Goal: Entertainment & Leisure: Consume media (video, audio)

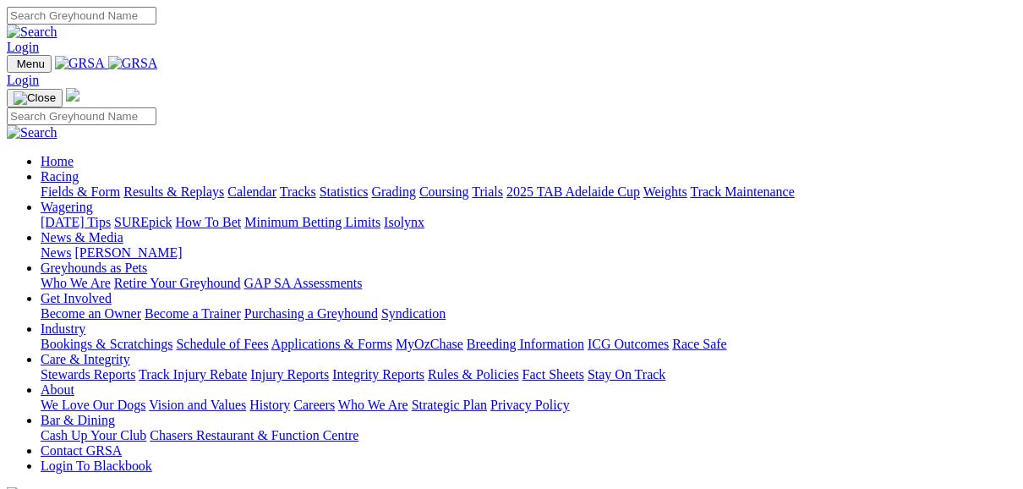
click at [76, 184] on link "Fields & Form" at bounding box center [80, 191] width 79 height 14
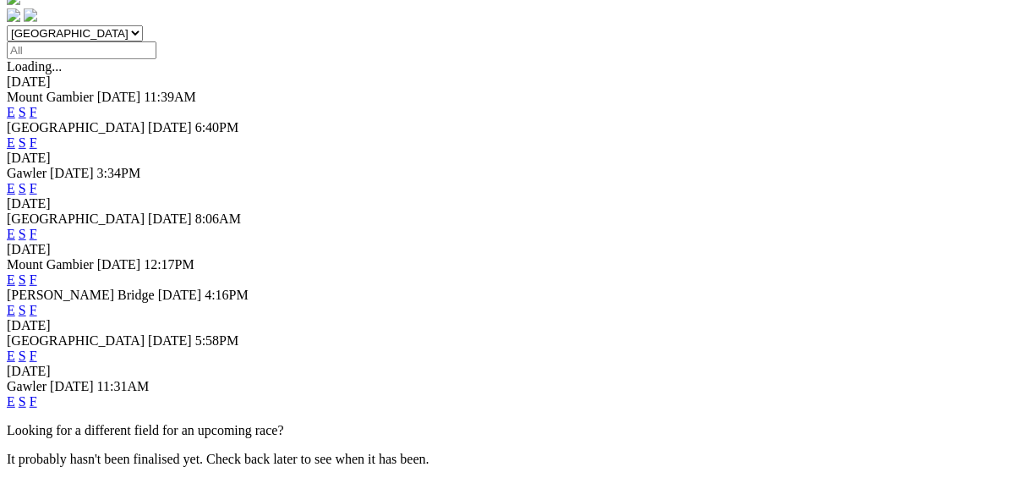
scroll to position [609, 0]
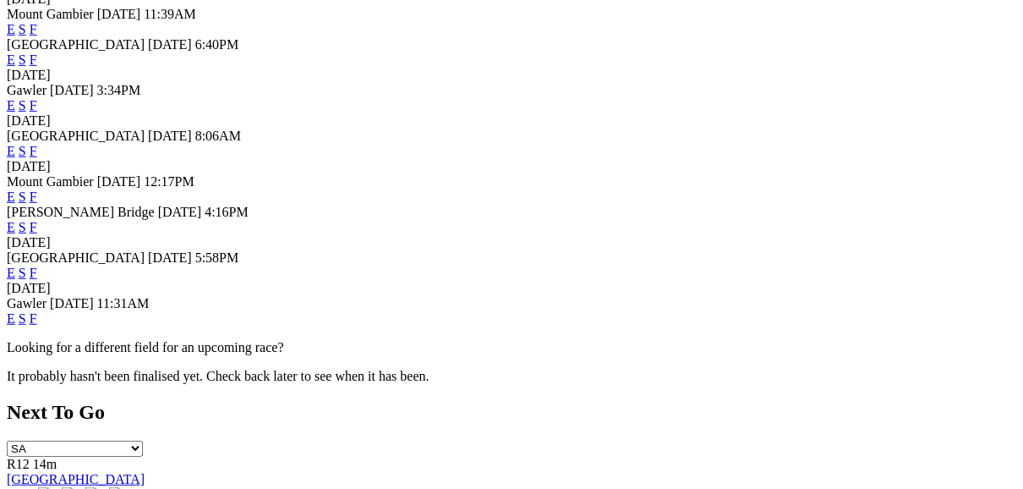
click at [37, 324] on link "F" at bounding box center [34, 318] width 8 height 14
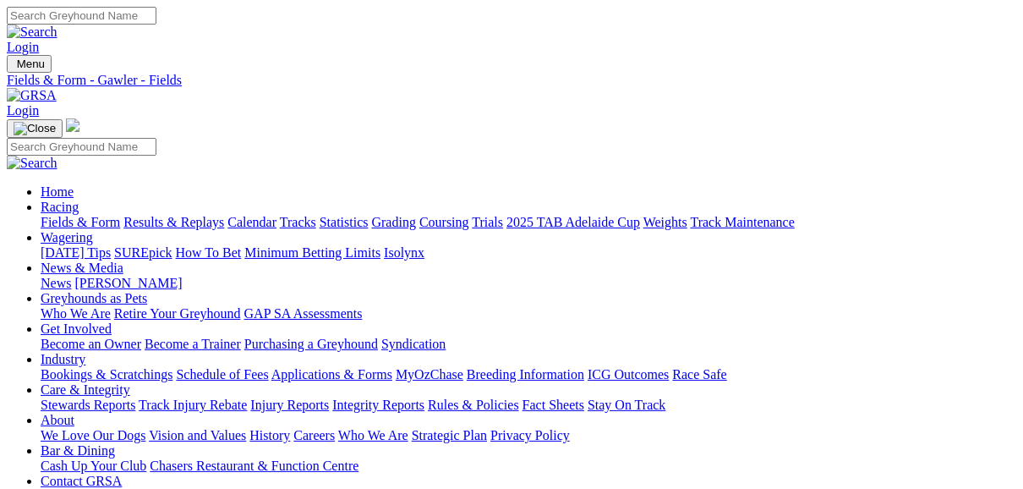
click at [95, 215] on link "Fields & Form" at bounding box center [80, 222] width 79 height 14
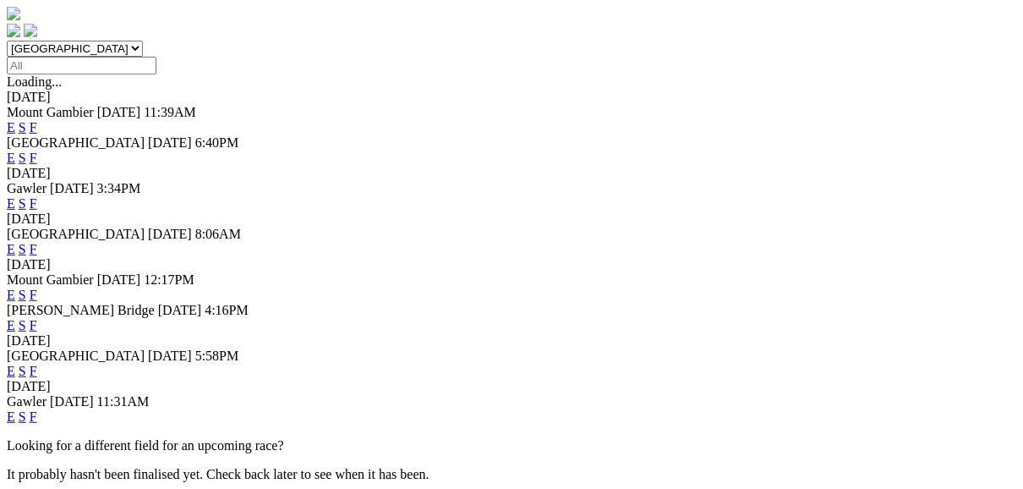
scroll to position [609, 0]
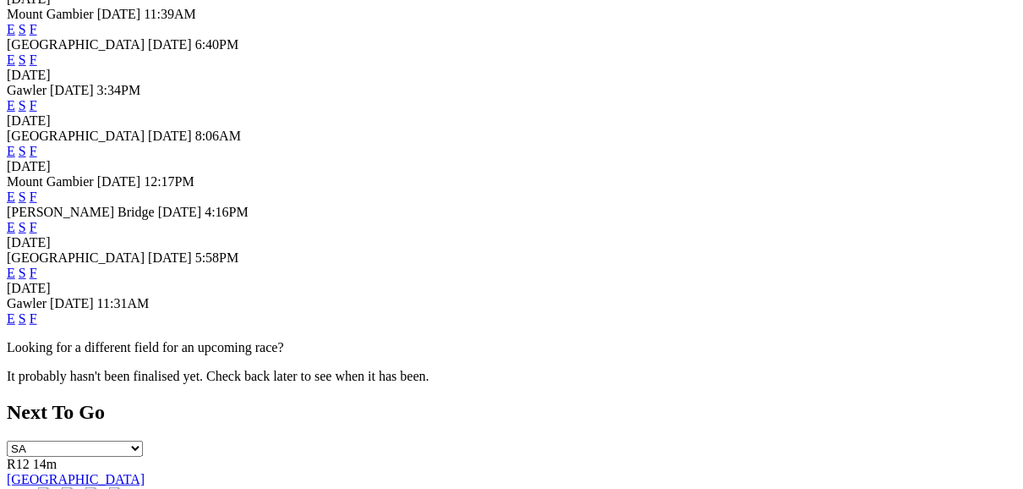
click at [37, 266] on link "F" at bounding box center [34, 273] width 8 height 14
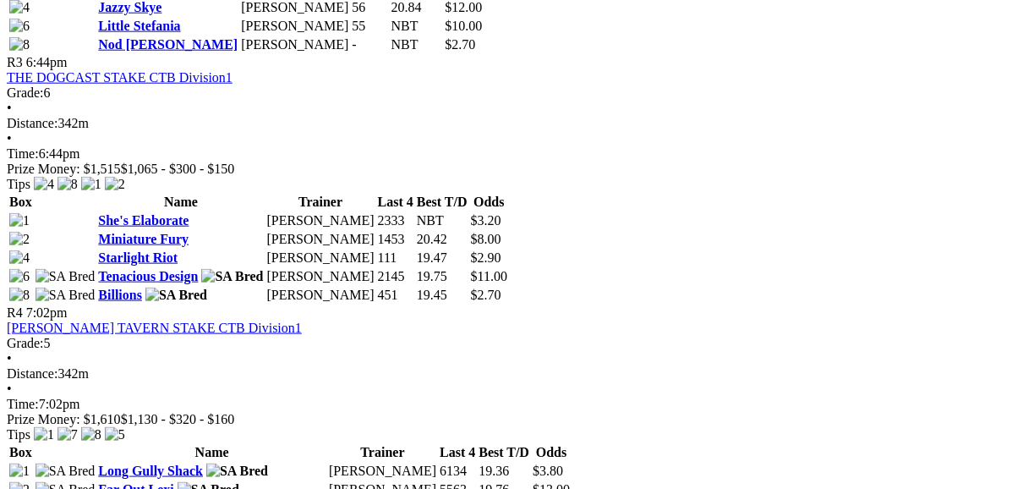
scroll to position [1285, 0]
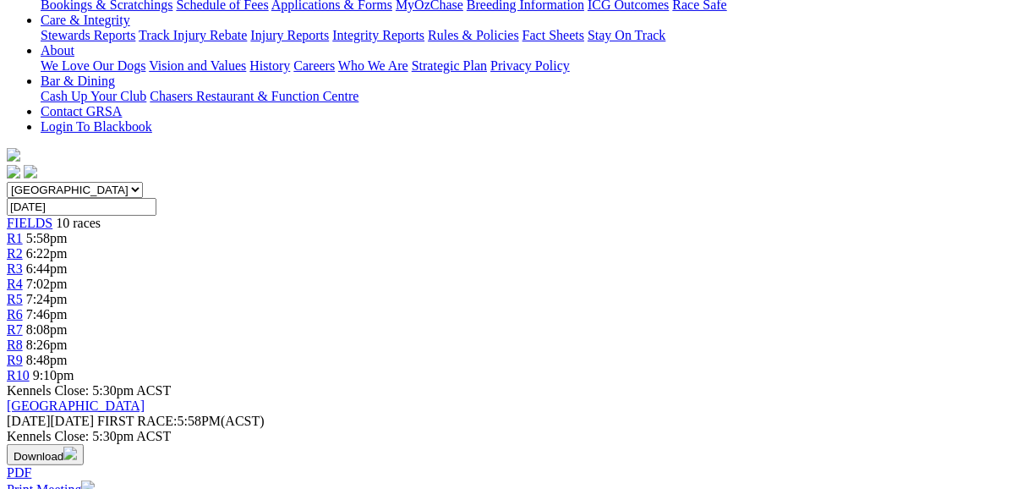
scroll to position [406, 0]
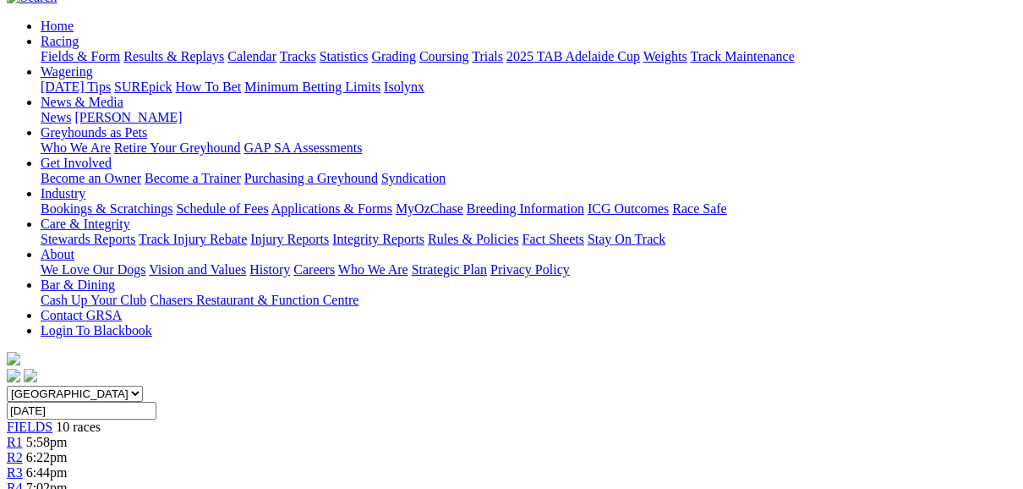
scroll to position [0, 0]
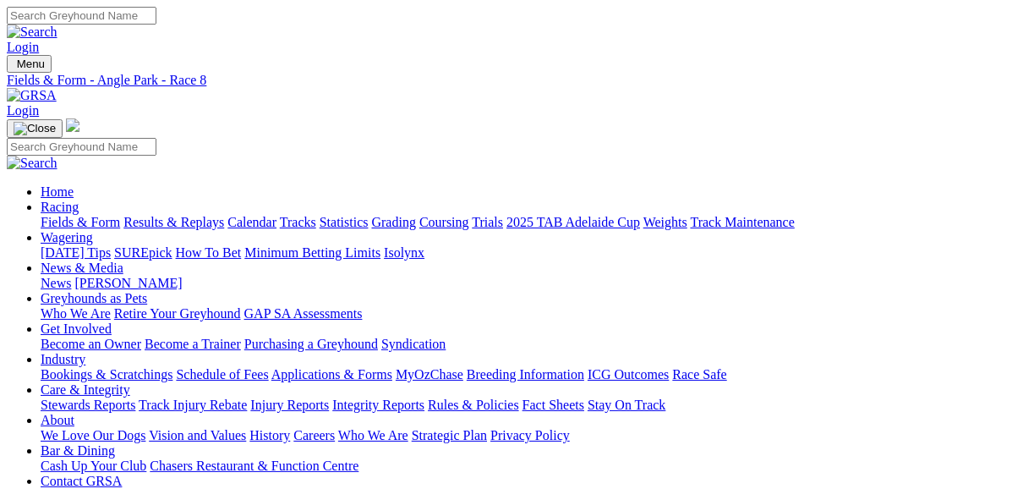
click at [61, 215] on link "Fields & Form" at bounding box center [80, 222] width 79 height 14
click at [62, 215] on link "Fields & Form" at bounding box center [80, 222] width 79 height 14
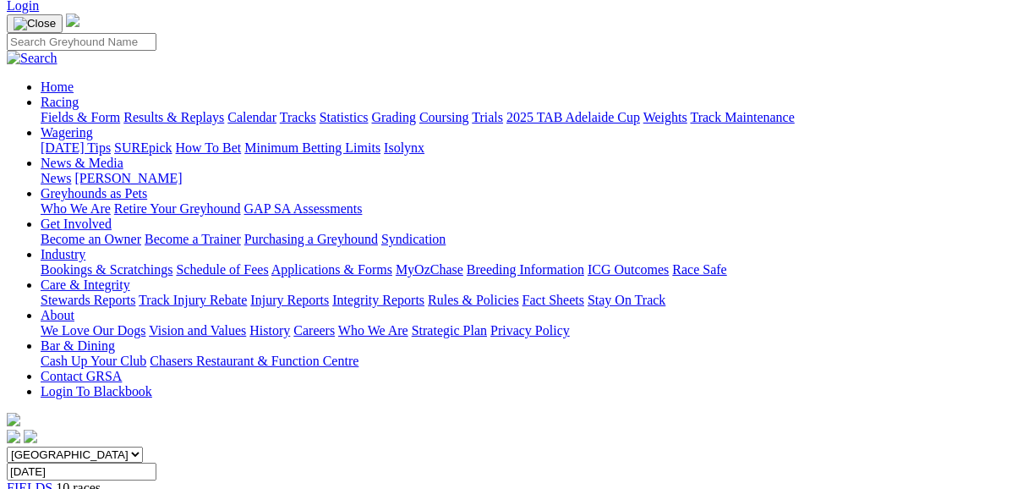
scroll to position [135, 0]
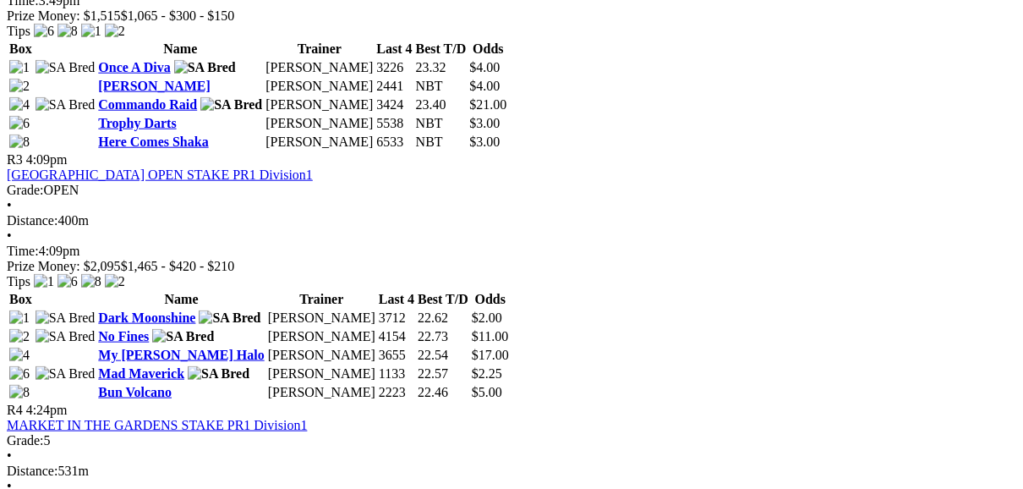
scroll to position [1218, 0]
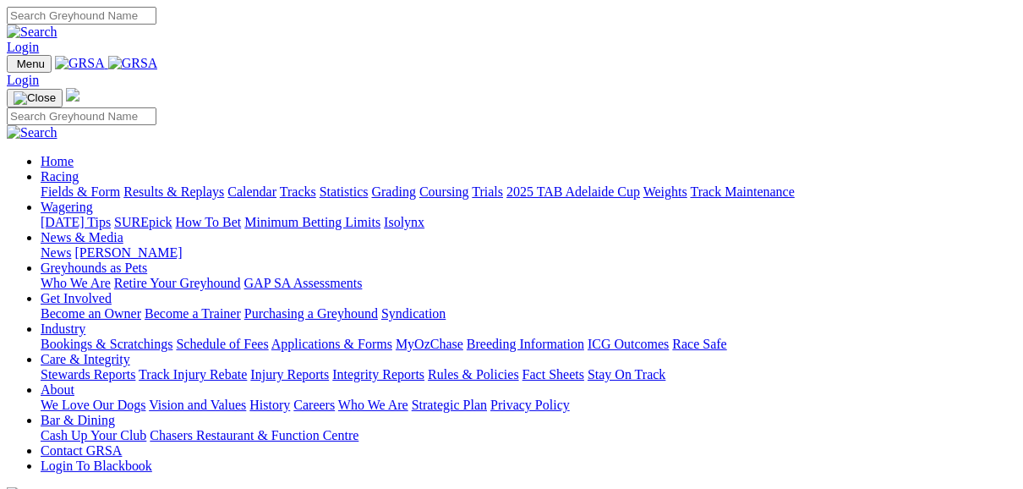
click at [51, 184] on link "Fields & Form" at bounding box center [80, 191] width 79 height 14
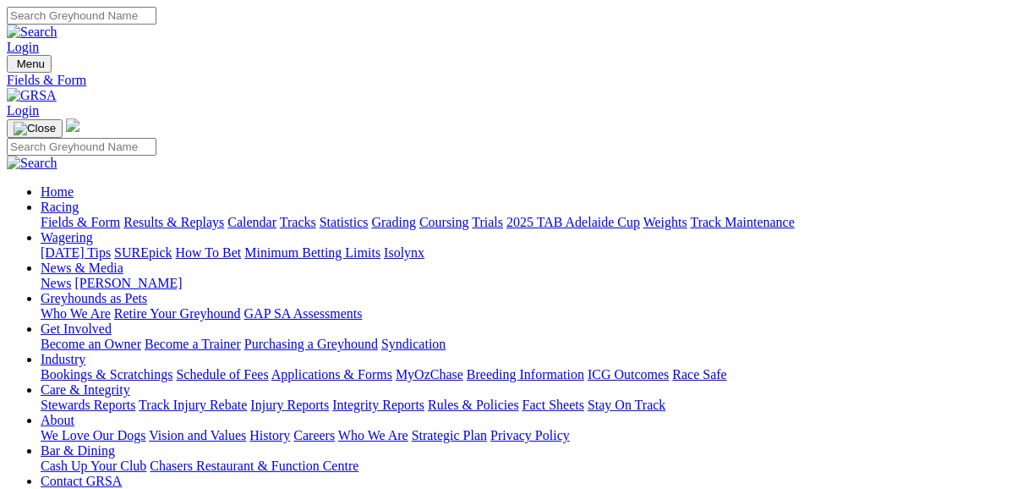
click at [224, 215] on link "Results & Replays" at bounding box center [173, 222] width 101 height 14
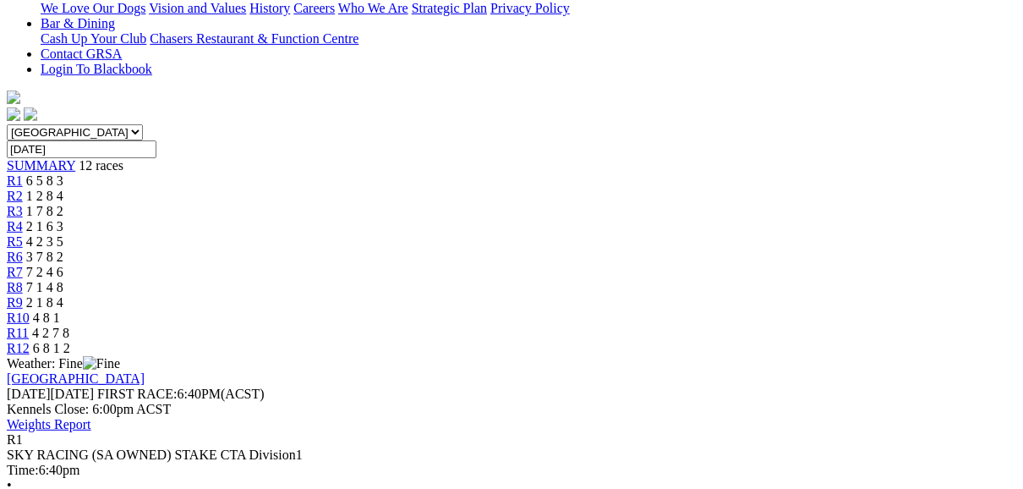
scroll to position [338, 0]
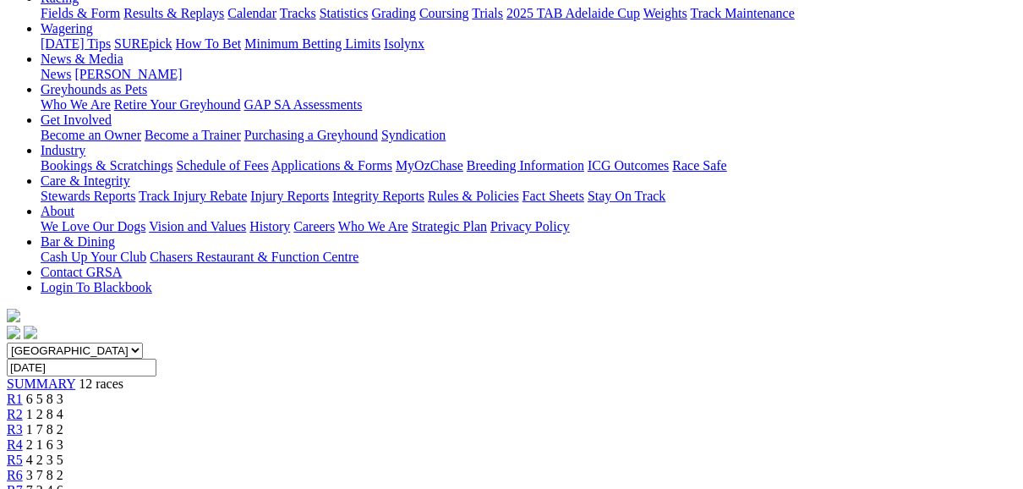
scroll to position [203, 0]
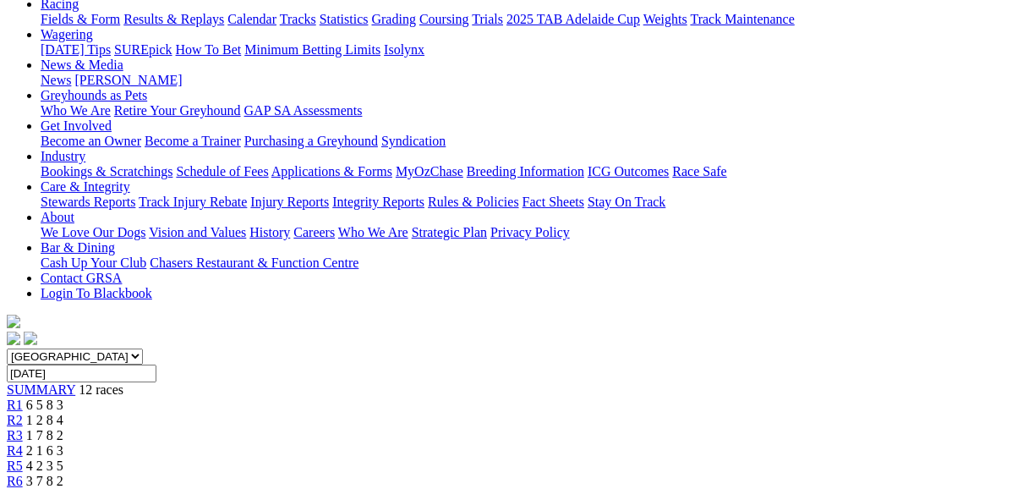
click at [249, 413] on div "R2 1 2 8 4" at bounding box center [512, 420] width 1010 height 15
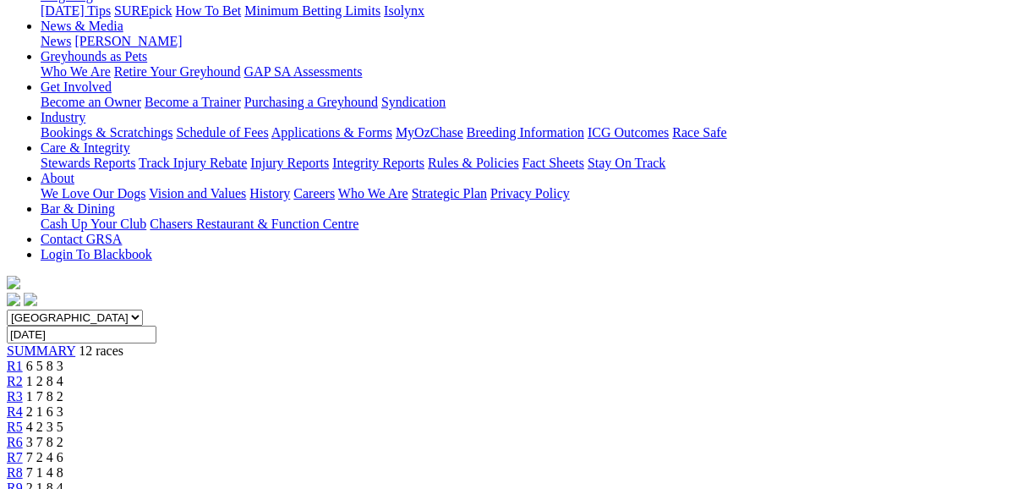
scroll to position [271, 0]
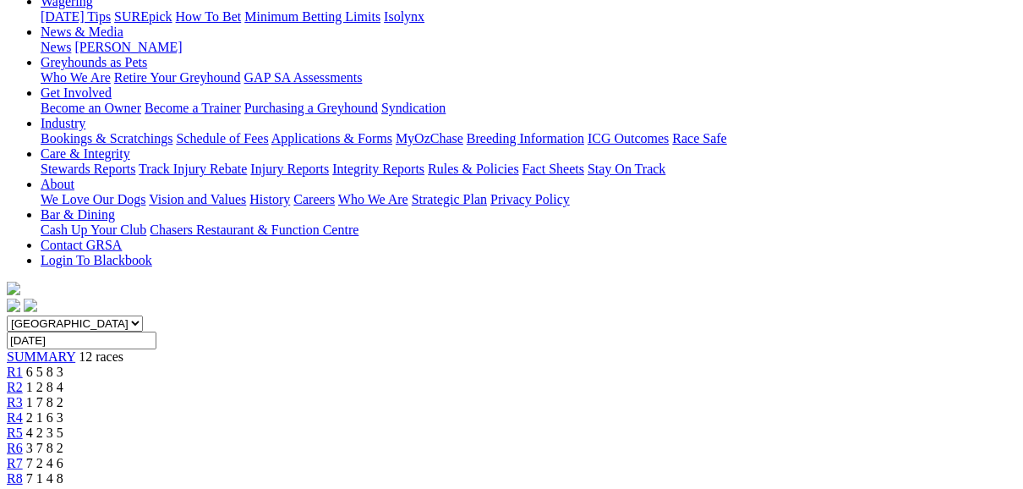
scroll to position [203, 0]
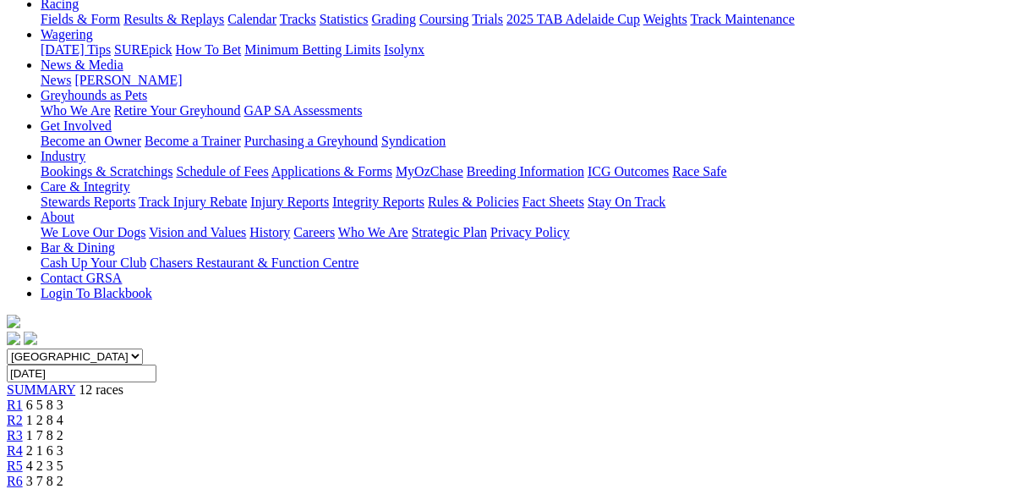
click at [23, 428] on span "R3" at bounding box center [15, 435] width 16 height 14
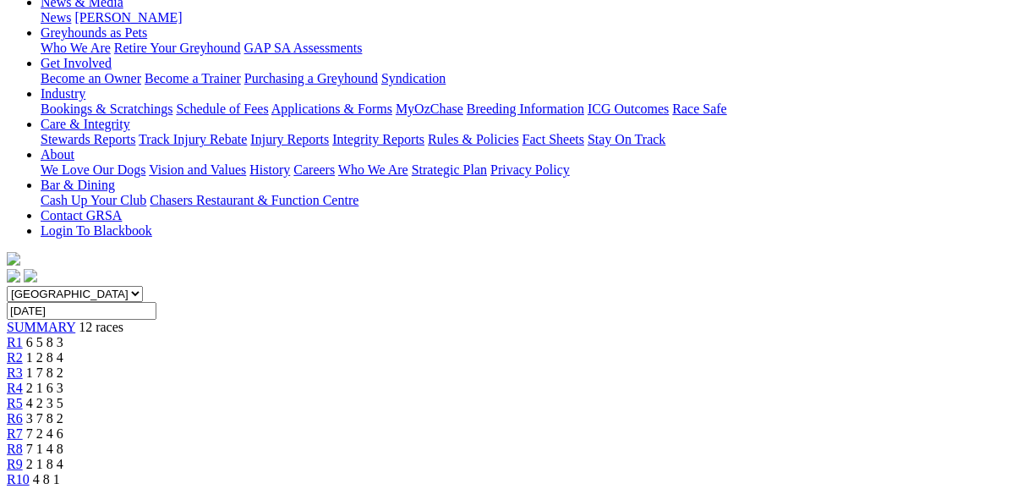
scroll to position [338, 0]
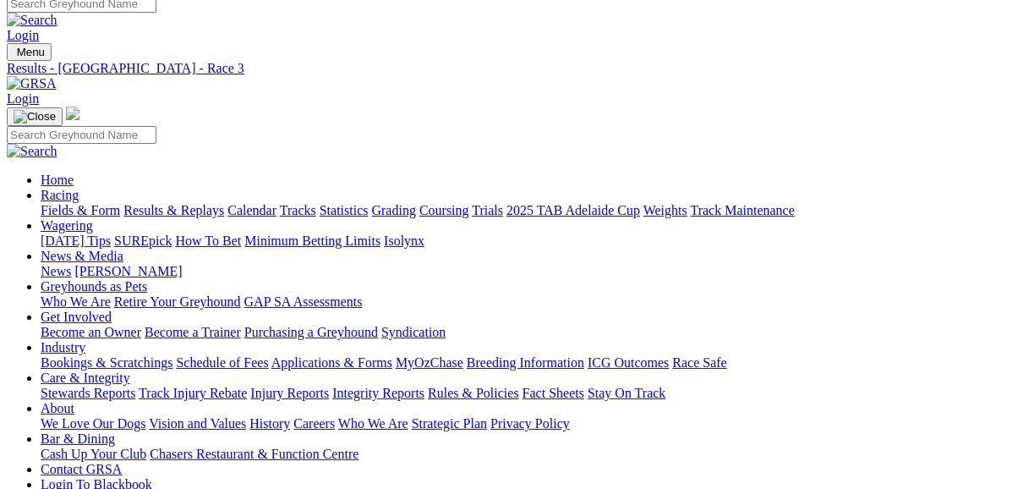
scroll to position [0, 0]
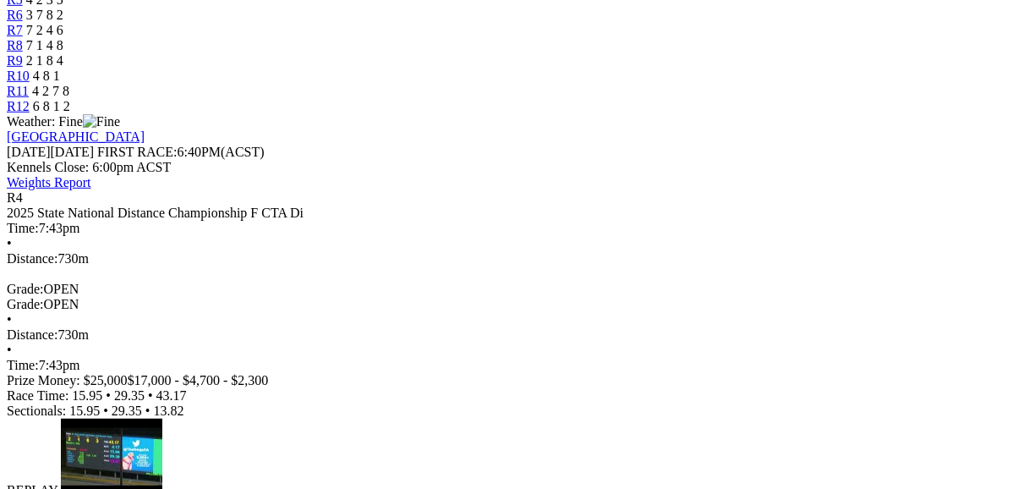
scroll to position [677, 0]
